Goal: Task Accomplishment & Management: Use online tool/utility

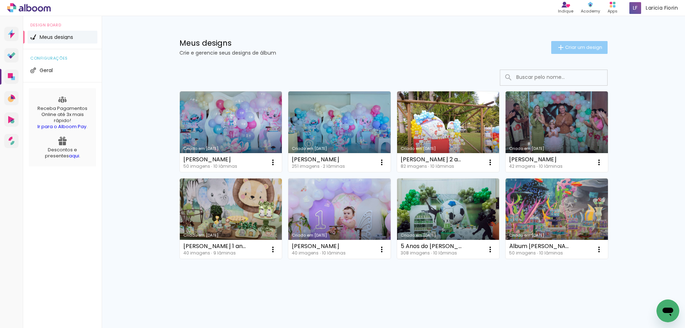
click at [570, 51] on paper-button "Criar um design" at bounding box center [580, 47] width 56 height 13
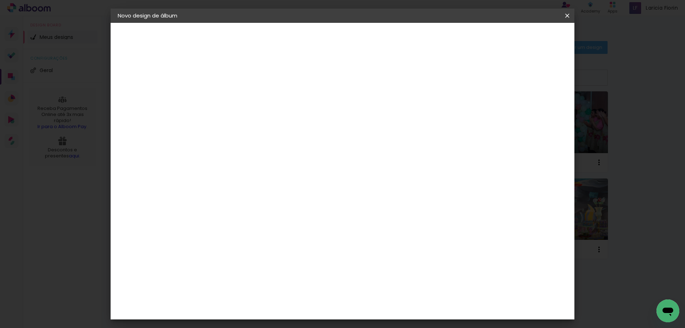
click at [235, 96] on input at bounding box center [235, 95] width 0 height 11
type input "Amael"
type paper-input "Amael"
